Goal: Feedback & Contribution: Leave review/rating

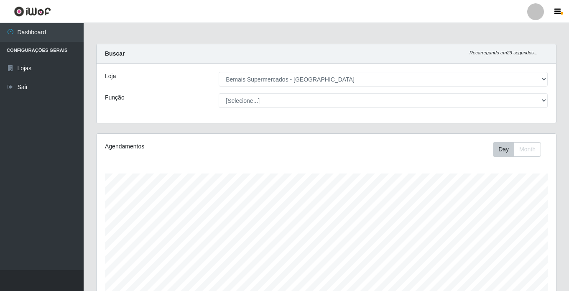
select select "250"
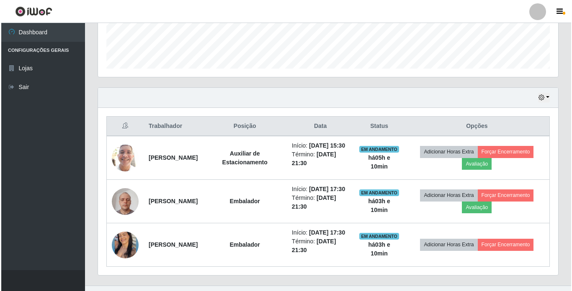
scroll to position [272, 0]
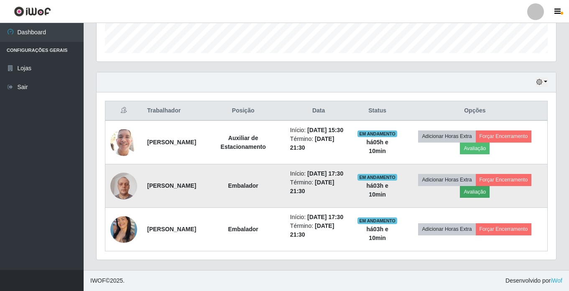
click at [481, 186] on button "Avaliação" at bounding box center [475, 192] width 30 height 12
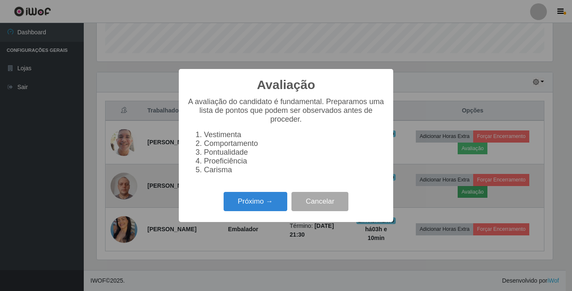
scroll to position [174, 456]
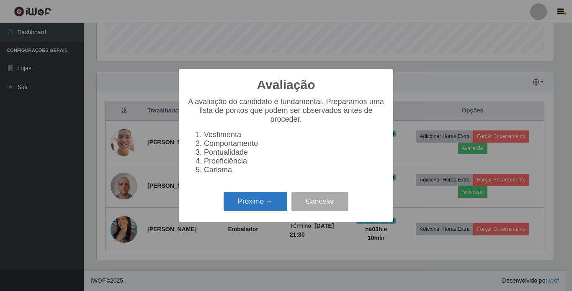
click at [246, 204] on button "Próximo →" at bounding box center [255, 202] width 64 height 20
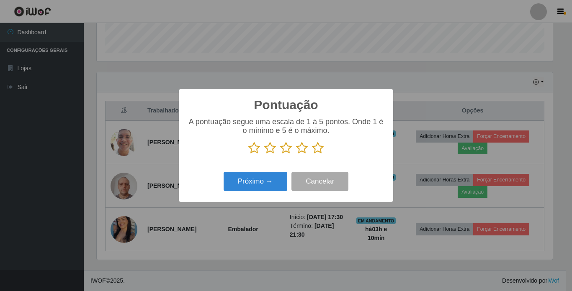
scroll to position [418228, 417946]
click at [315, 146] on icon at bounding box center [318, 148] width 12 height 13
click at [312, 154] on input "radio" at bounding box center [312, 154] width 0 height 0
click at [268, 177] on button "Próximo →" at bounding box center [255, 182] width 64 height 20
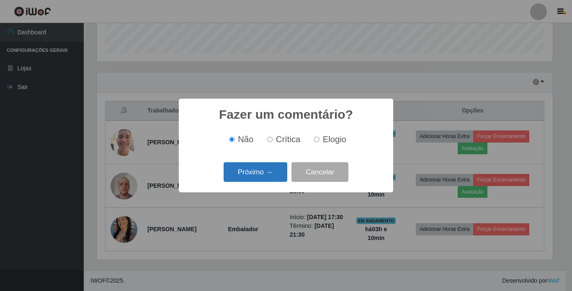
click at [272, 174] on button "Próximo →" at bounding box center [255, 172] width 64 height 20
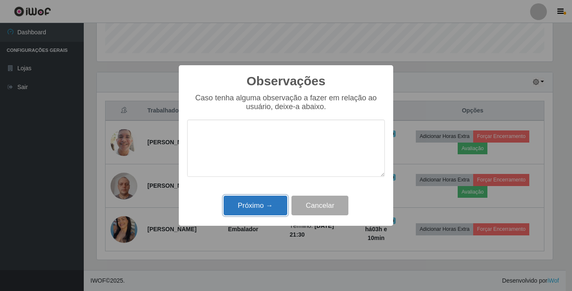
click at [268, 200] on button "Próximo →" at bounding box center [255, 206] width 64 height 20
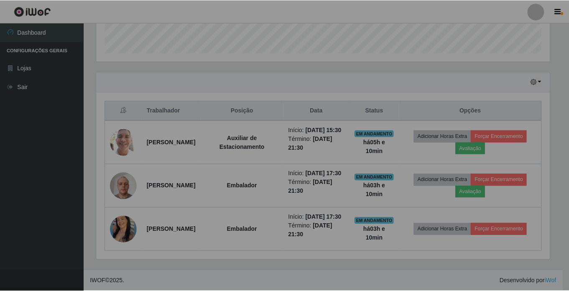
scroll to position [174, 460]
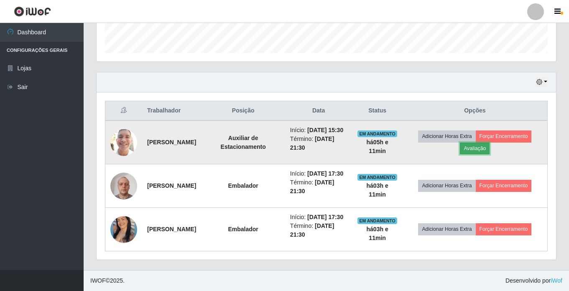
click at [490, 143] on button "Avaliação" at bounding box center [475, 149] width 30 height 12
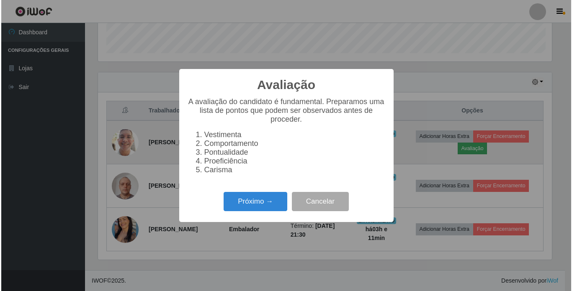
scroll to position [174, 456]
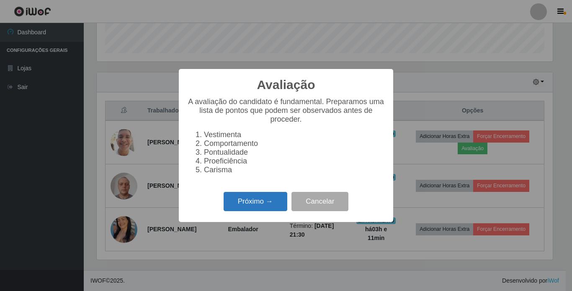
click at [257, 205] on button "Próximo →" at bounding box center [255, 202] width 64 height 20
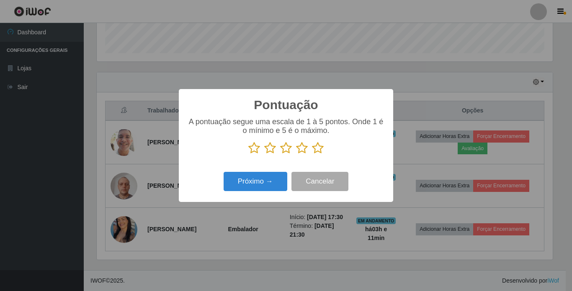
click at [320, 150] on icon at bounding box center [318, 148] width 12 height 13
click at [312, 154] on input "radio" at bounding box center [312, 154] width 0 height 0
click at [245, 193] on div "Próximo → Cancelar" at bounding box center [285, 181] width 197 height 24
click at [254, 180] on button "Próximo →" at bounding box center [255, 182] width 64 height 20
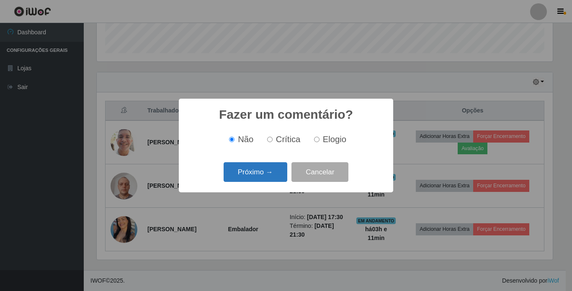
click at [262, 172] on button "Próximo →" at bounding box center [255, 172] width 64 height 20
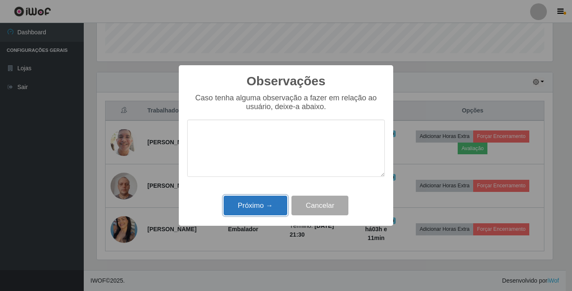
click at [266, 208] on button "Próximo →" at bounding box center [255, 206] width 64 height 20
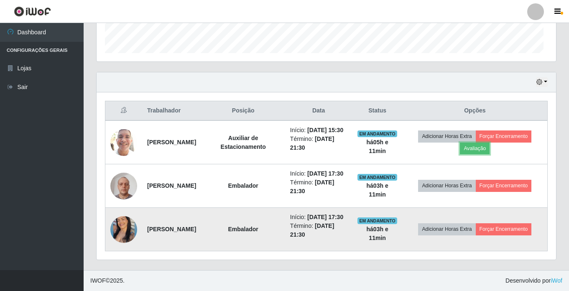
scroll to position [174, 460]
